Goal: Task Accomplishment & Management: Manage account settings

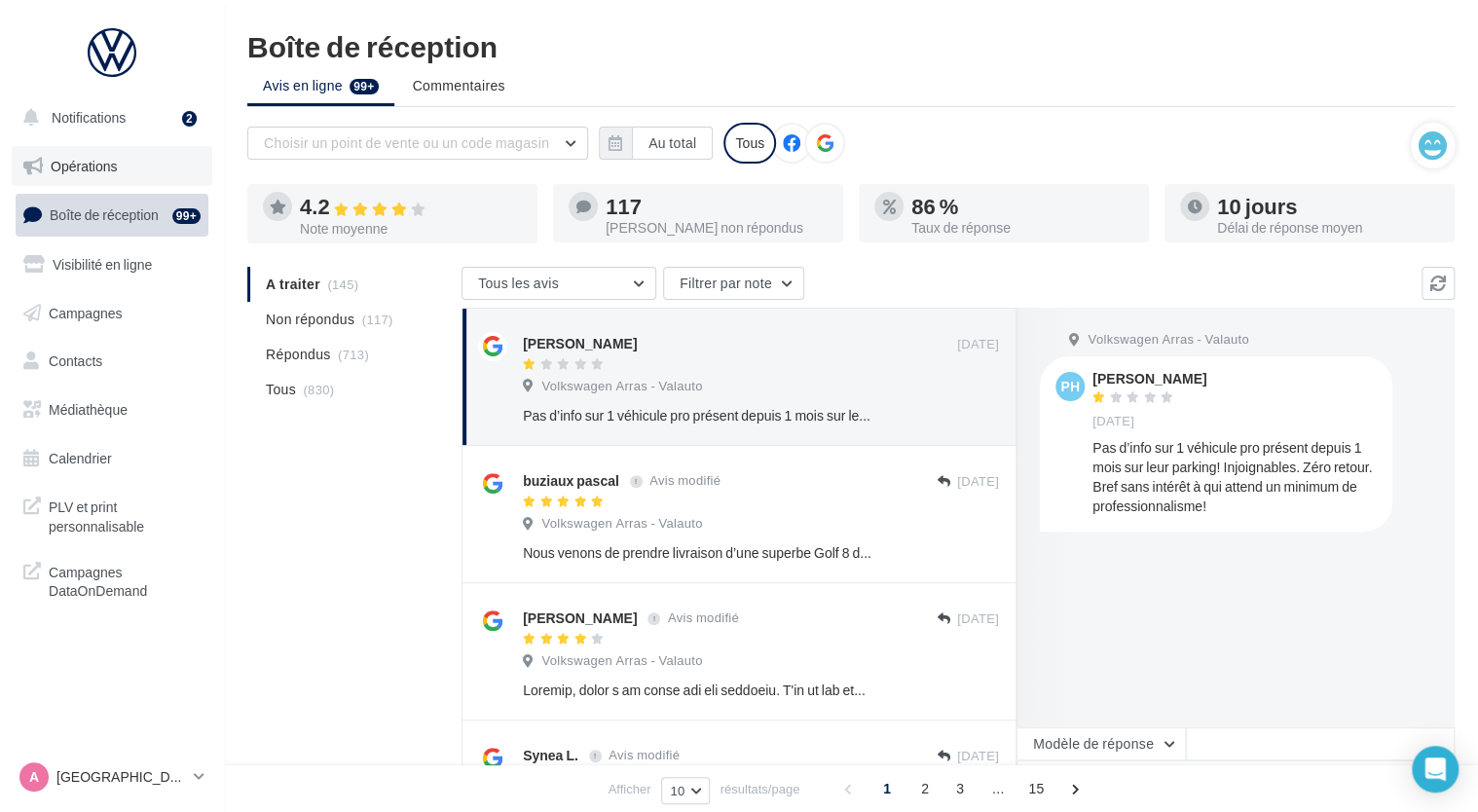
click at [91, 154] on link "Opérations" at bounding box center [112, 166] width 200 height 41
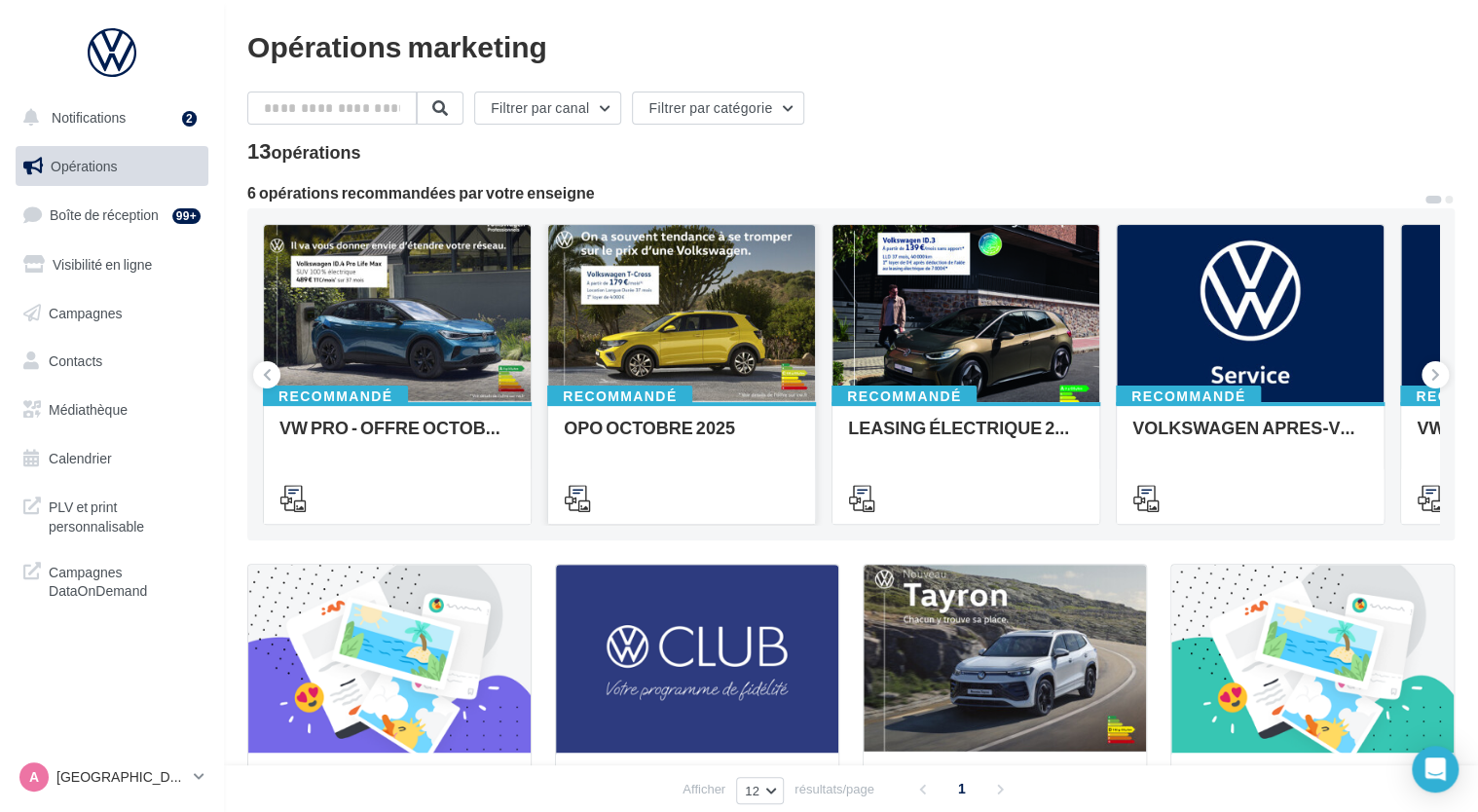
click at [683, 459] on div "OPO OCTOBRE 2025" at bounding box center [682, 461] width 236 height 88
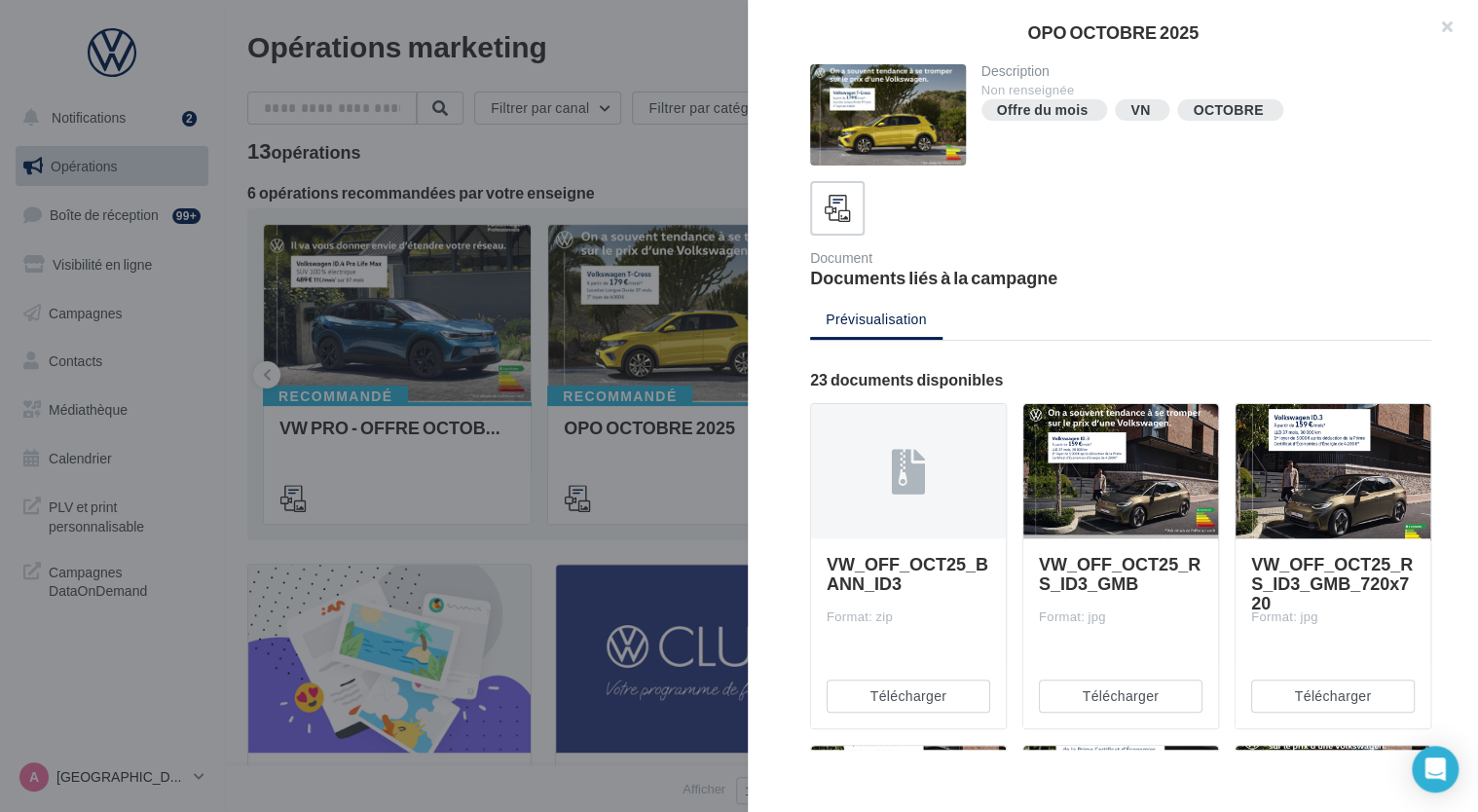
click at [707, 177] on div at bounding box center [739, 406] width 1478 height 812
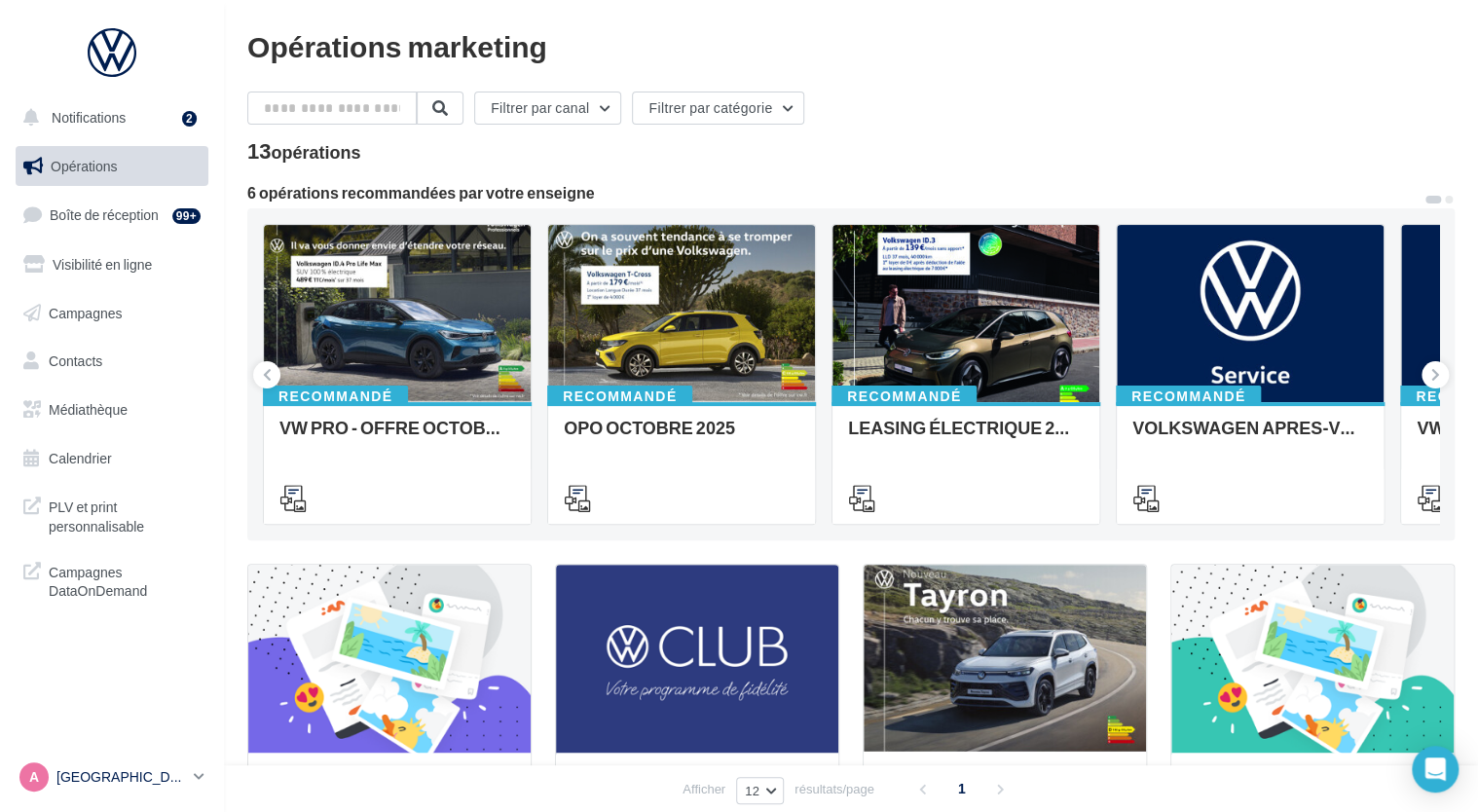
click at [184, 779] on p "[GEOGRAPHIC_DATA]" at bounding box center [121, 777] width 130 height 20
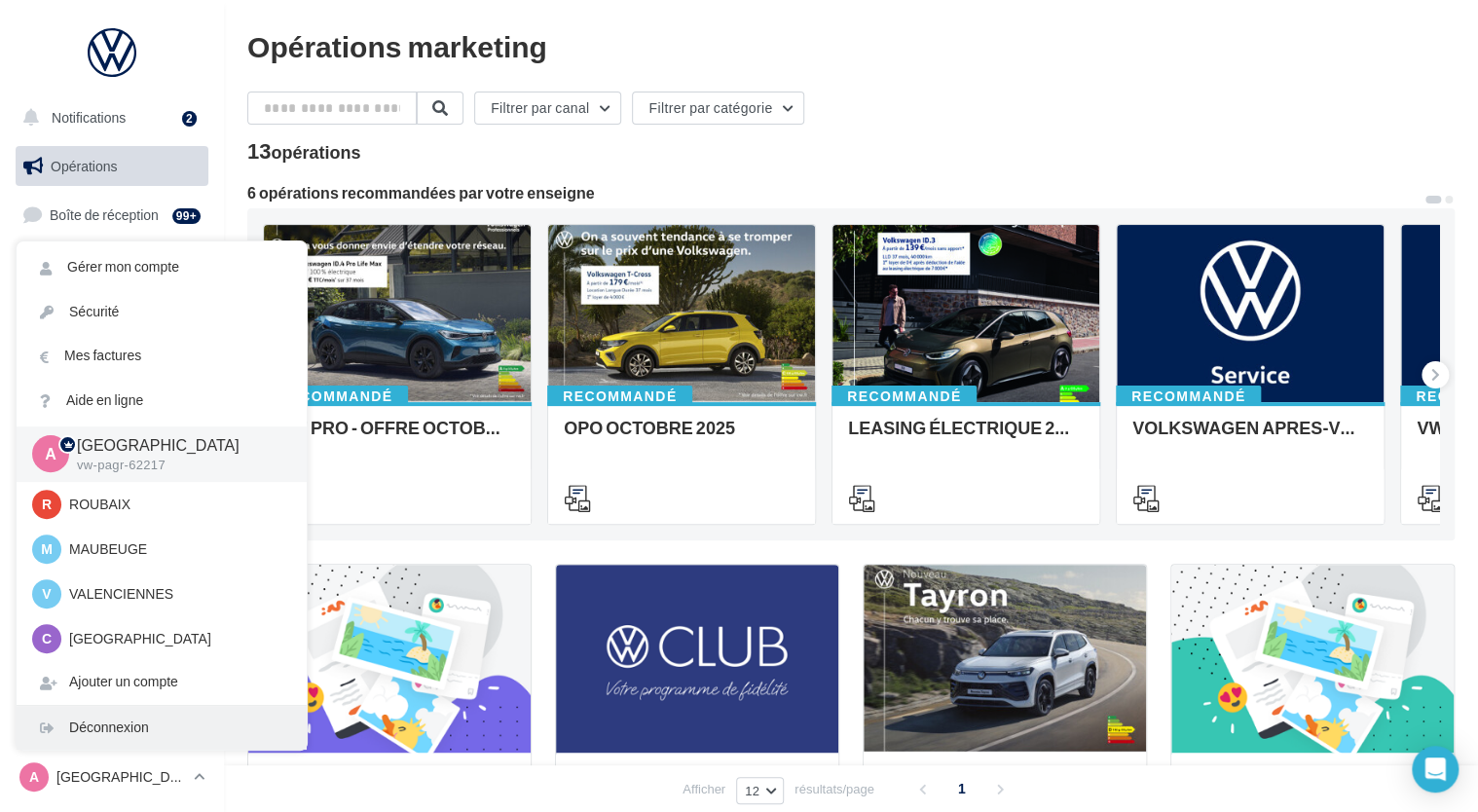
click at [185, 729] on div "Déconnexion" at bounding box center [162, 728] width 291 height 44
